Goal: Check status: Check status

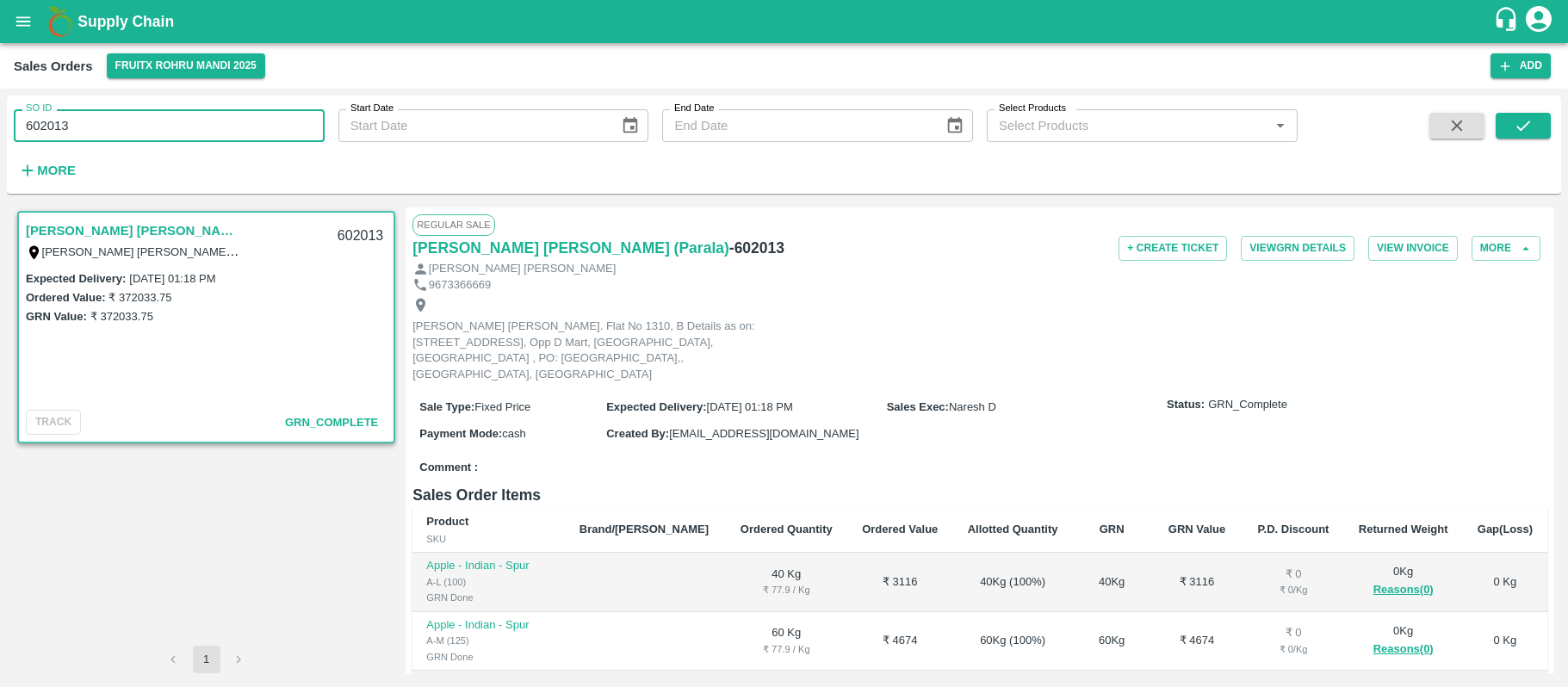
click at [127, 124] on input "602013" at bounding box center [169, 126] width 311 height 33
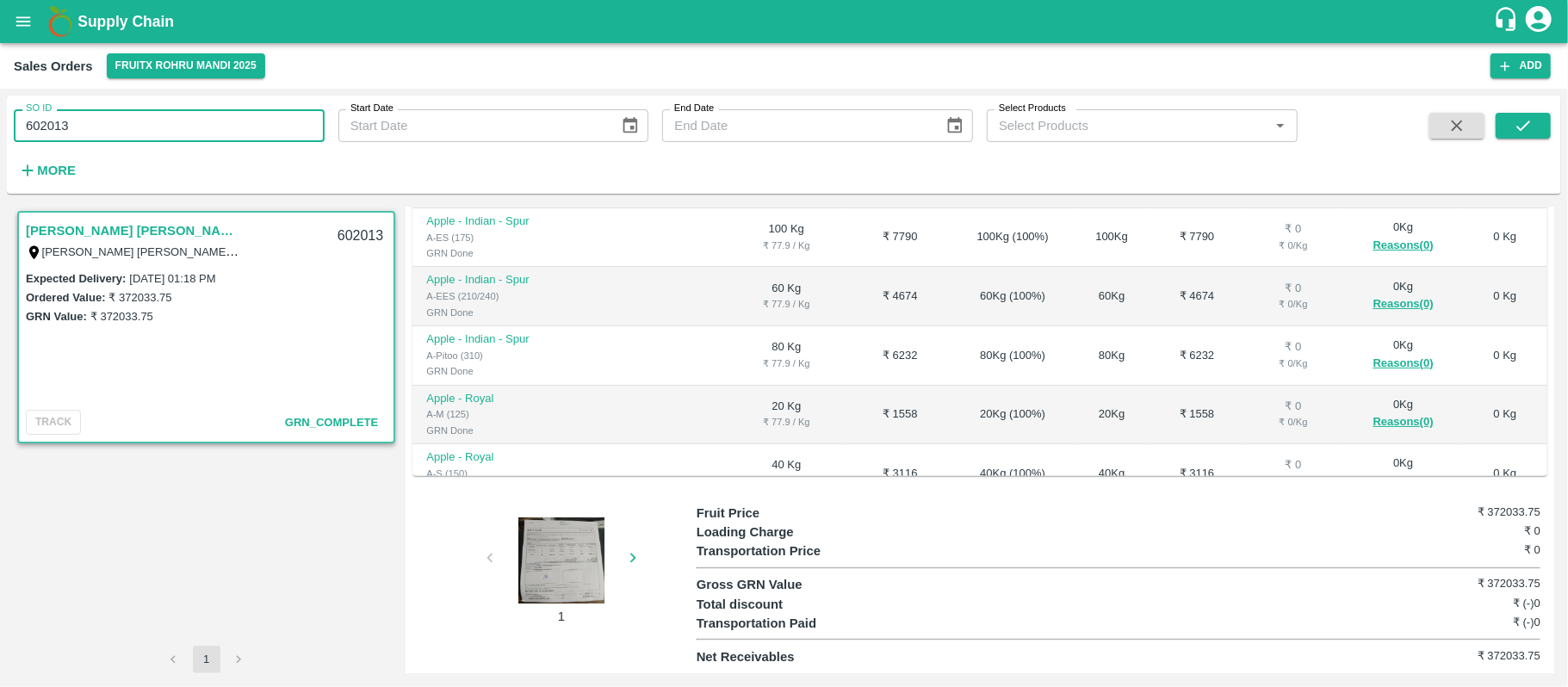
click at [127, 124] on input "602013" at bounding box center [169, 126] width 311 height 33
type input "603538"
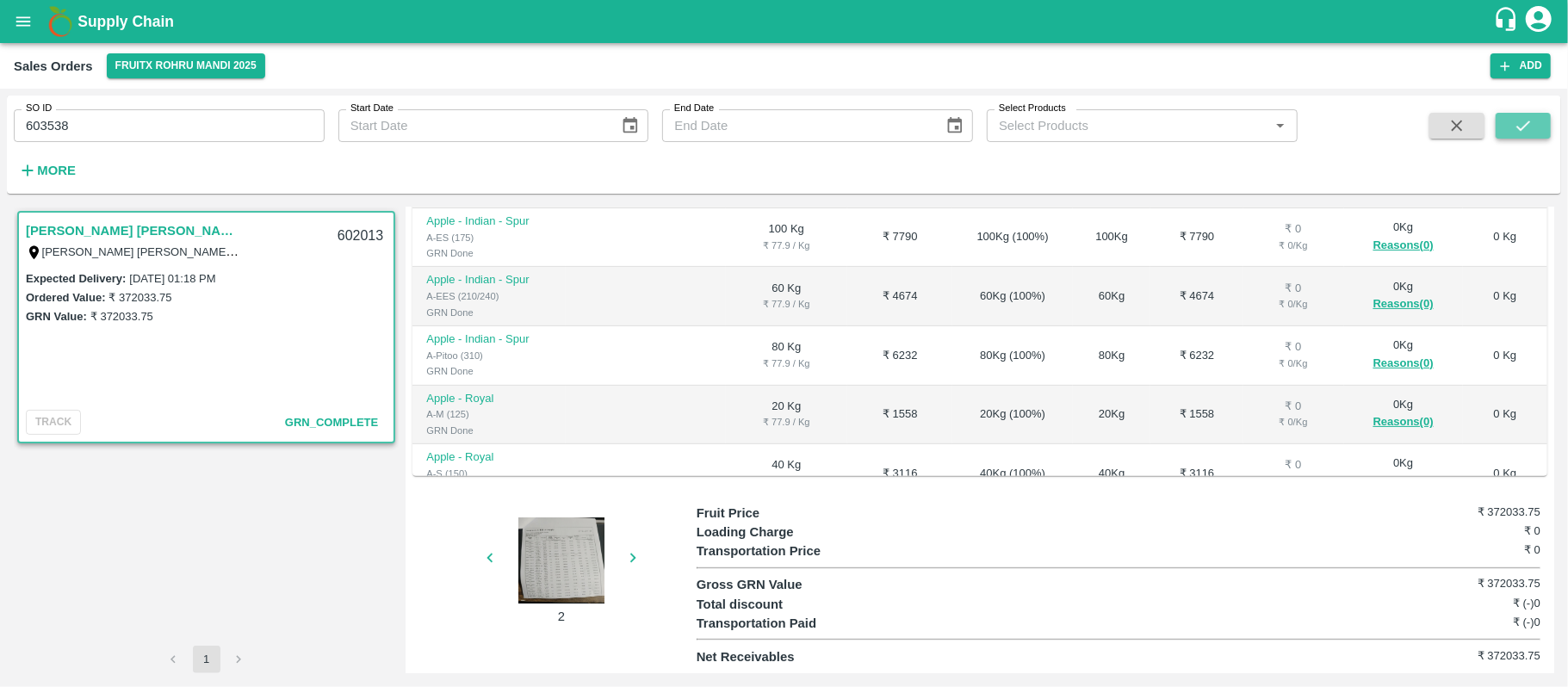
click at [1516, 117] on icon "submit" at bounding box center [1523, 126] width 19 height 19
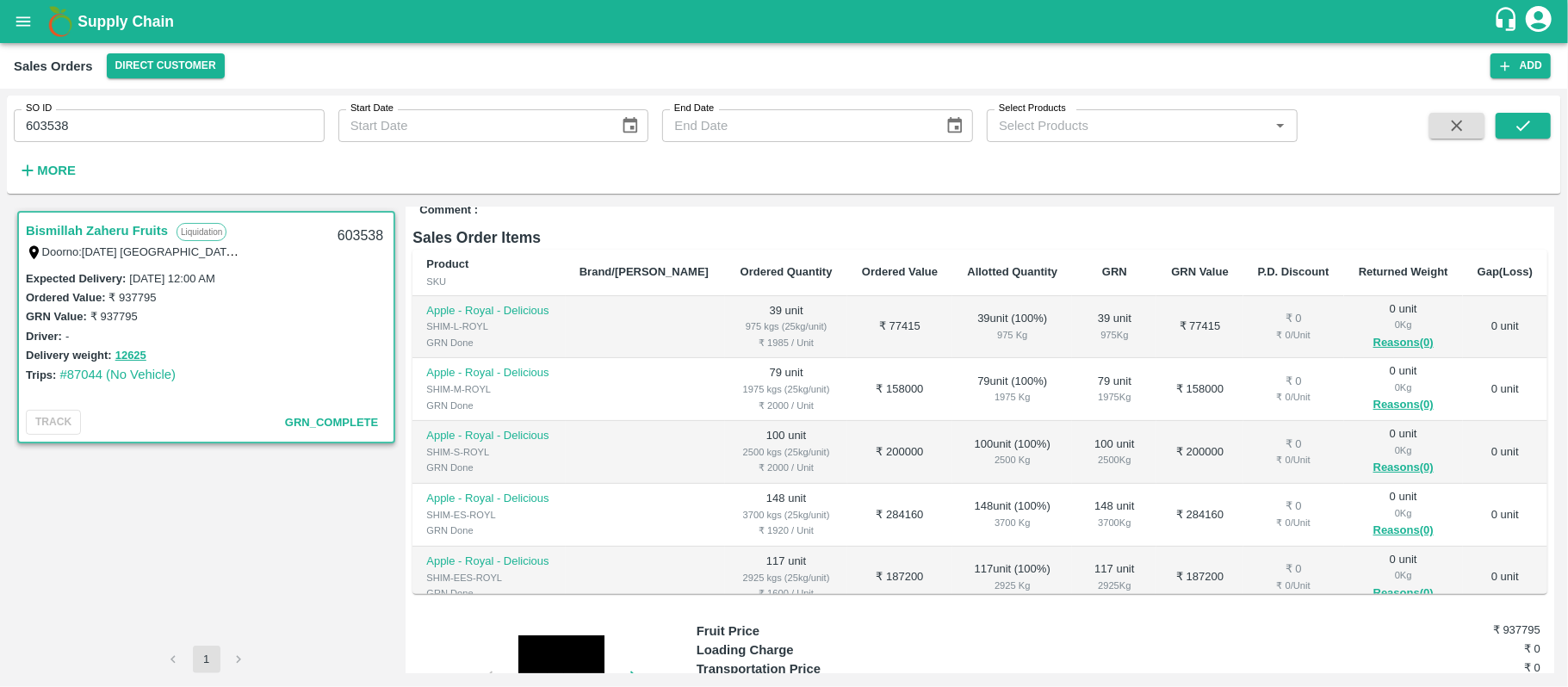
scroll to position [450, 0]
